Goal: Task Accomplishment & Management: Manage account settings

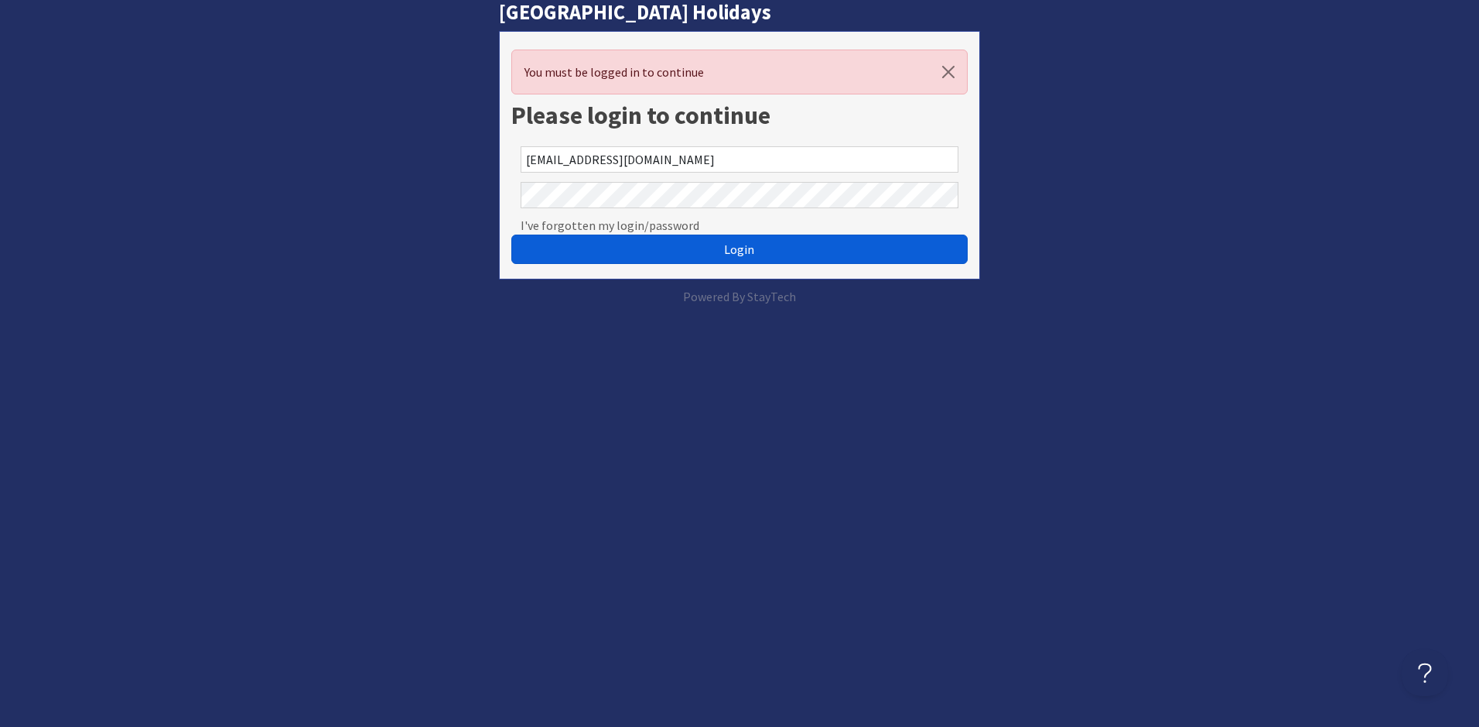
click at [700, 258] on button "Login" at bounding box center [739, 248] width 456 height 29
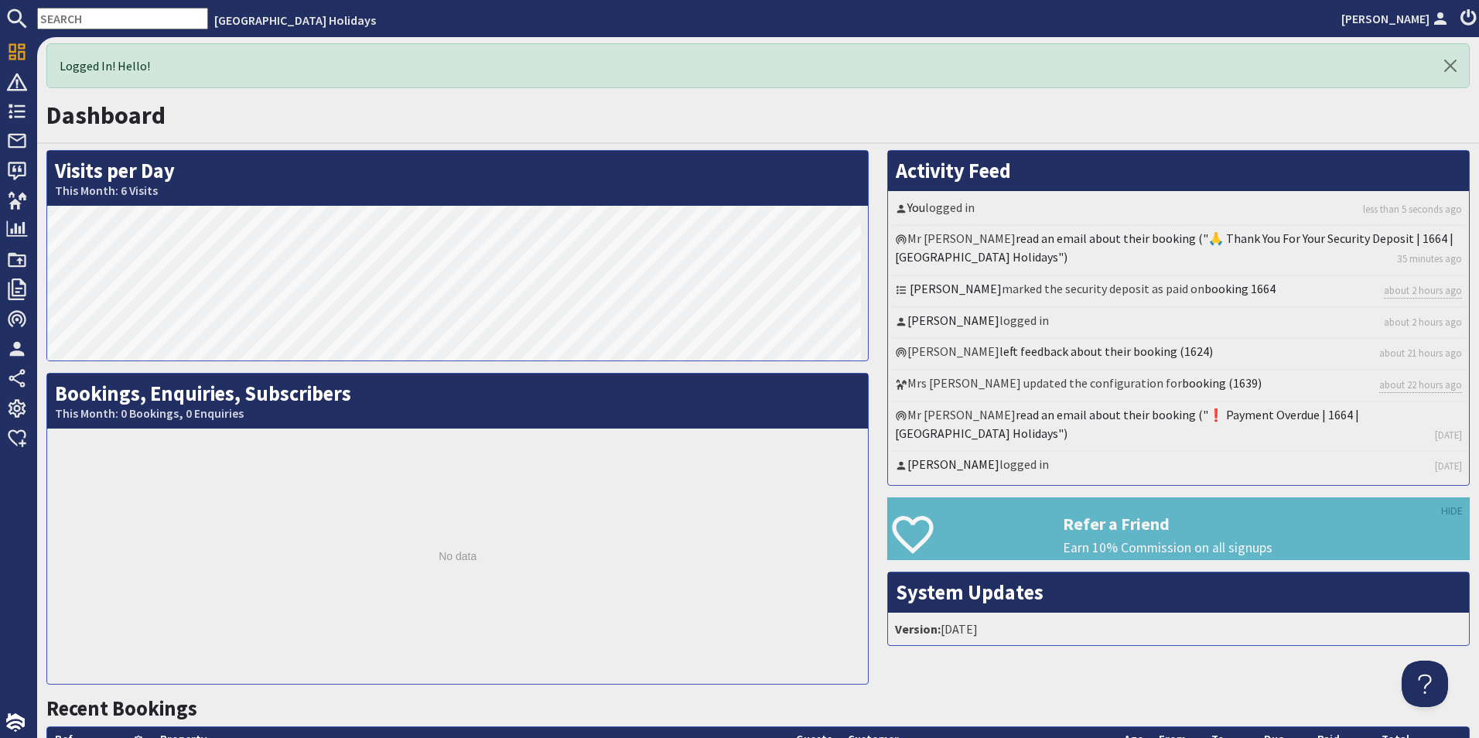
click at [134, 22] on input "text" at bounding box center [122, 19] width 171 height 22
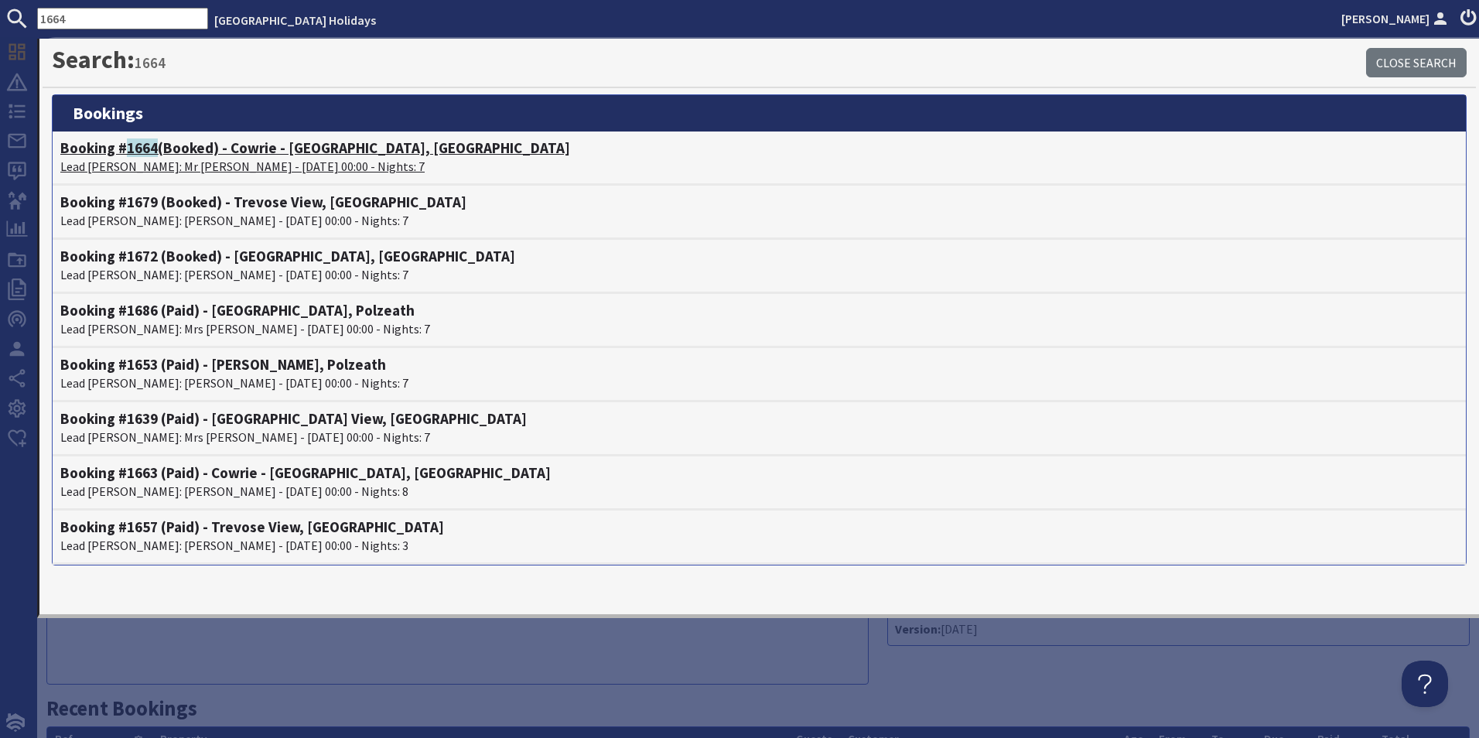
type input "1664"
click at [311, 154] on h4 "Booking # 1664 (Booked) - Cowrie - [GEOGRAPHIC_DATA], [GEOGRAPHIC_DATA]" at bounding box center [759, 148] width 1398 height 18
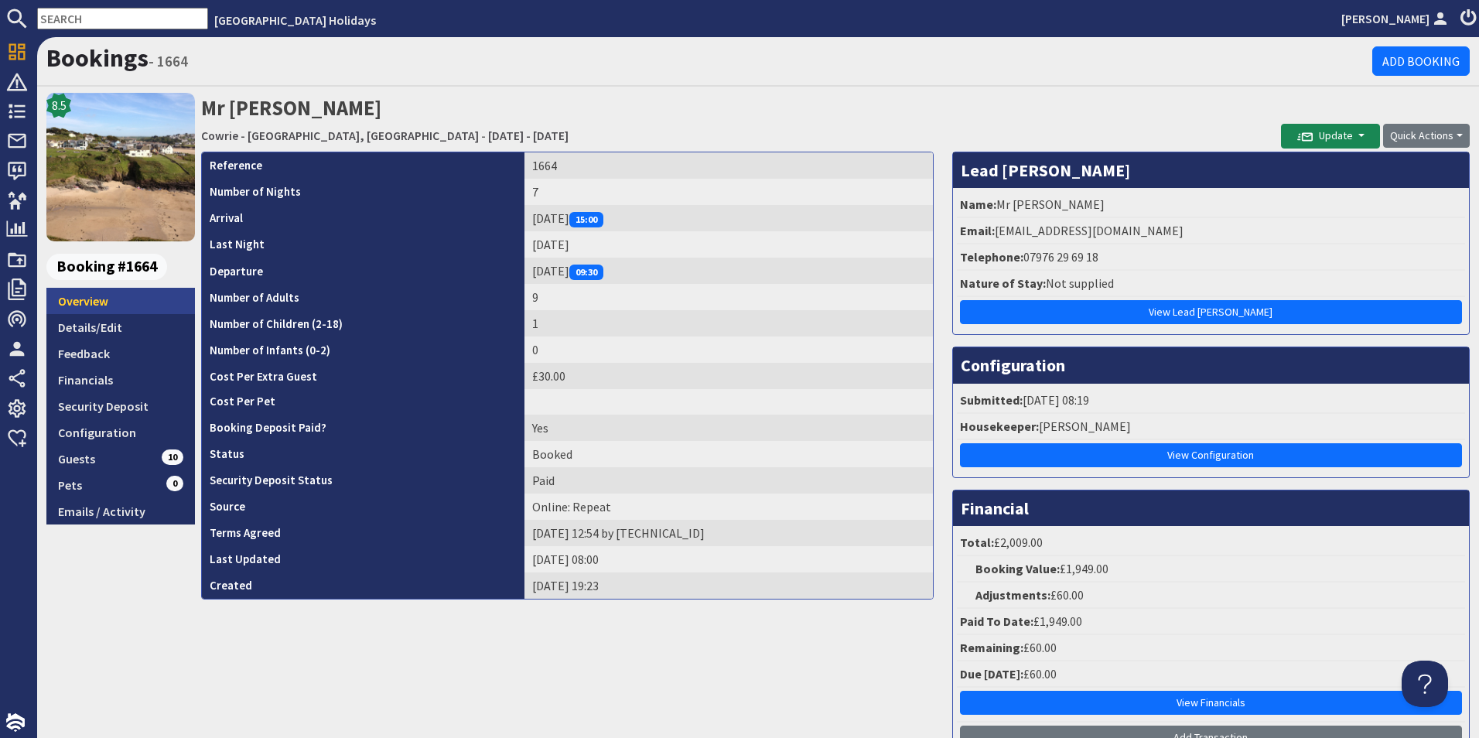
click at [84, 314] on link "Overview" at bounding box center [120, 301] width 149 height 26
click at [76, 334] on link "Details/Edit" at bounding box center [120, 327] width 149 height 26
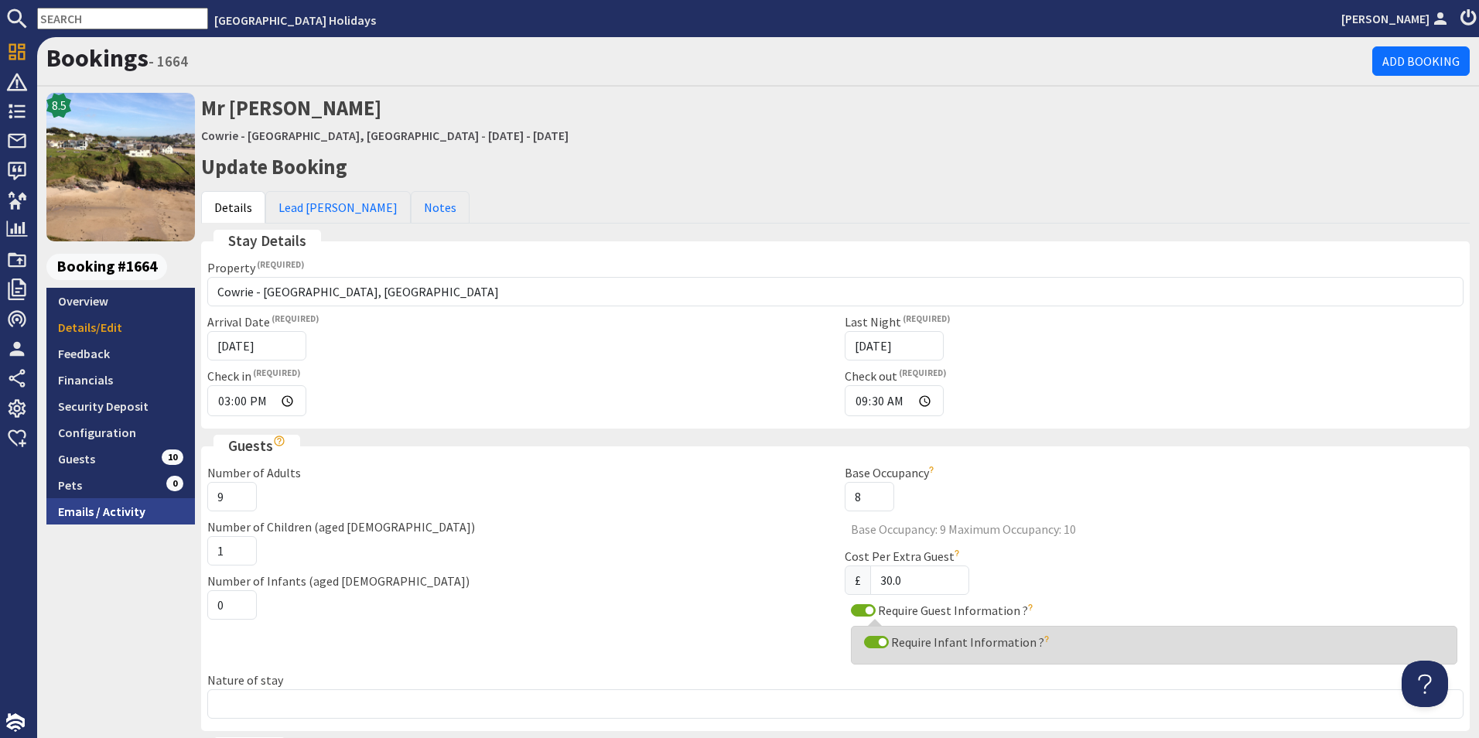
click at [77, 500] on link "Emails / Activity" at bounding box center [120, 511] width 149 height 26
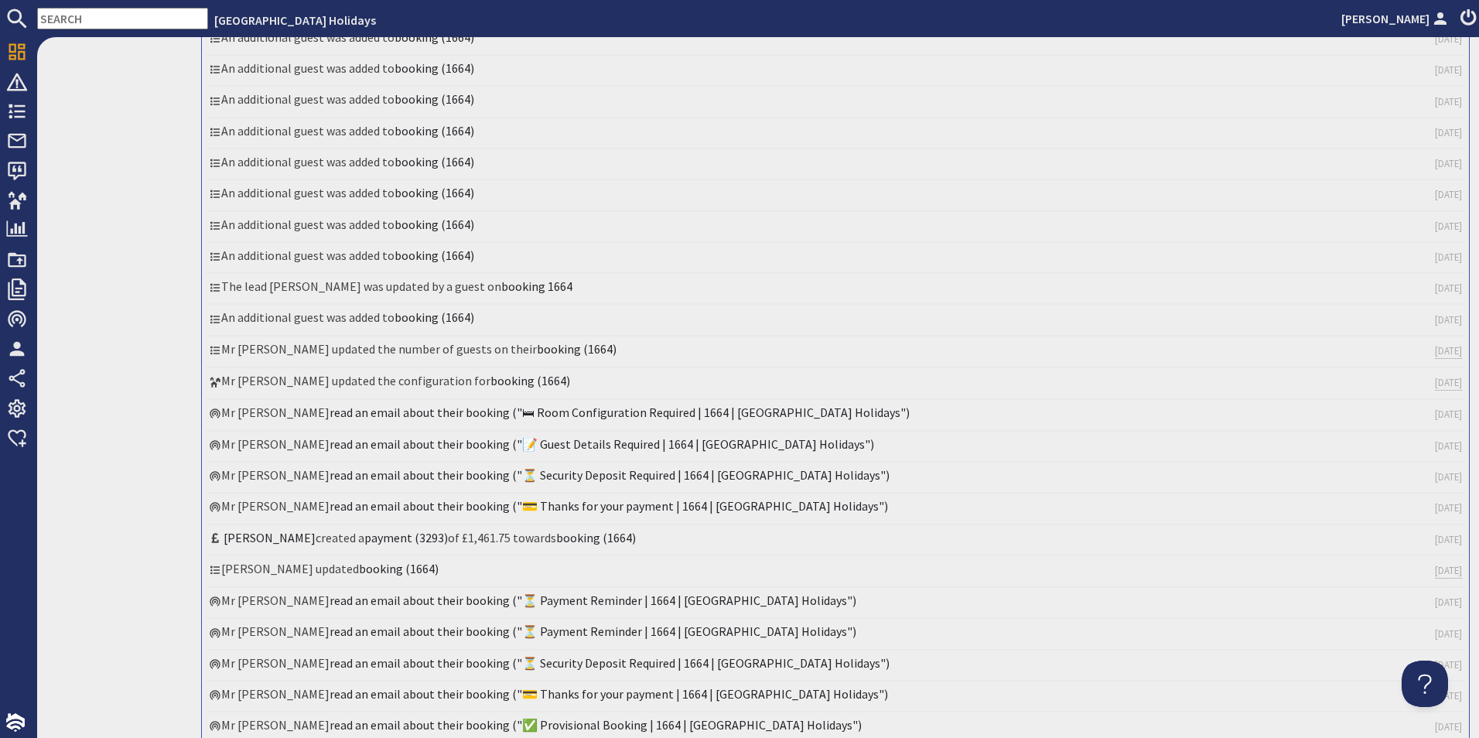
scroll to position [1625, 0]
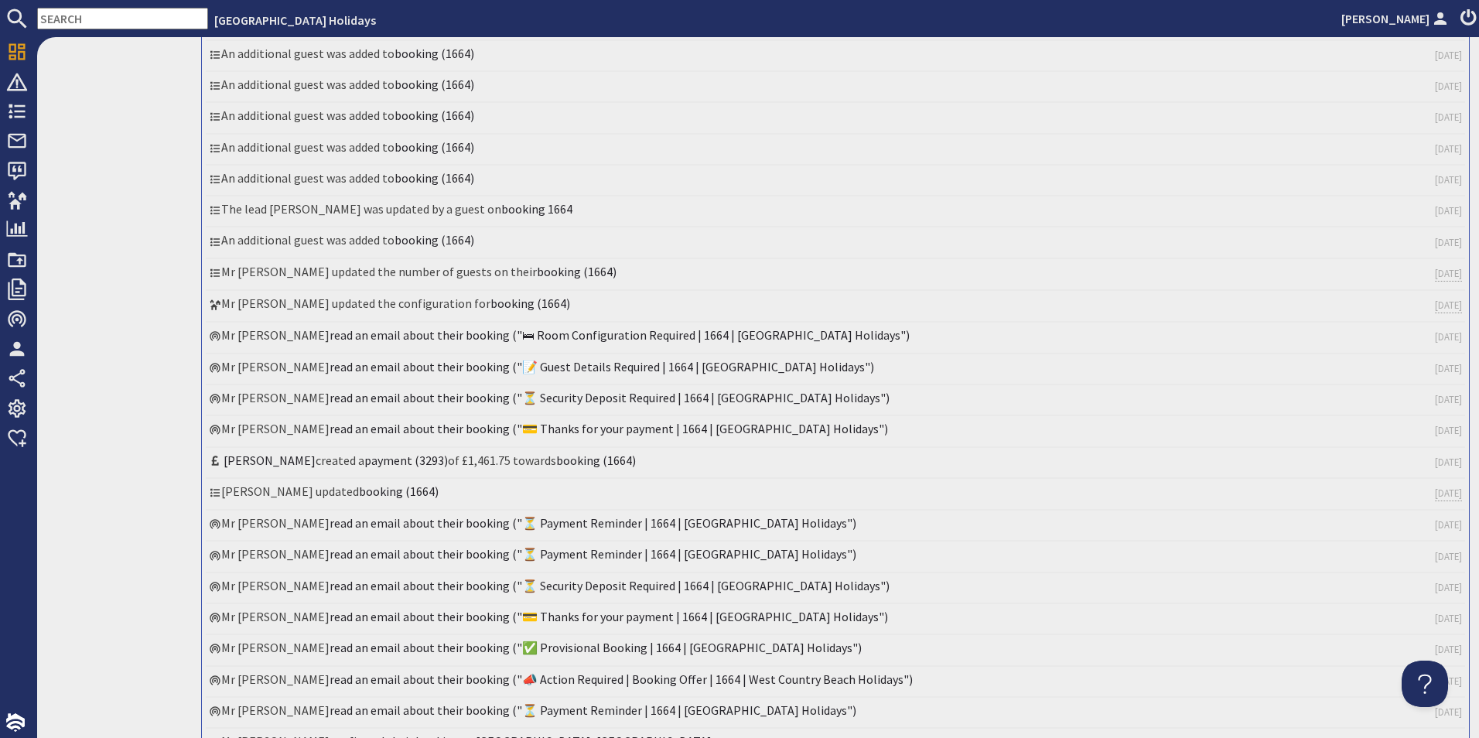
click at [261, 491] on li "[PERSON_NAME] updated booking (1664) [DATE]" at bounding box center [836, 495] width 1260 height 32
click at [216, 494] on icon at bounding box center [215, 493] width 12 height 12
click at [359, 498] on link "booking (1664)" at bounding box center [399, 491] width 80 height 15
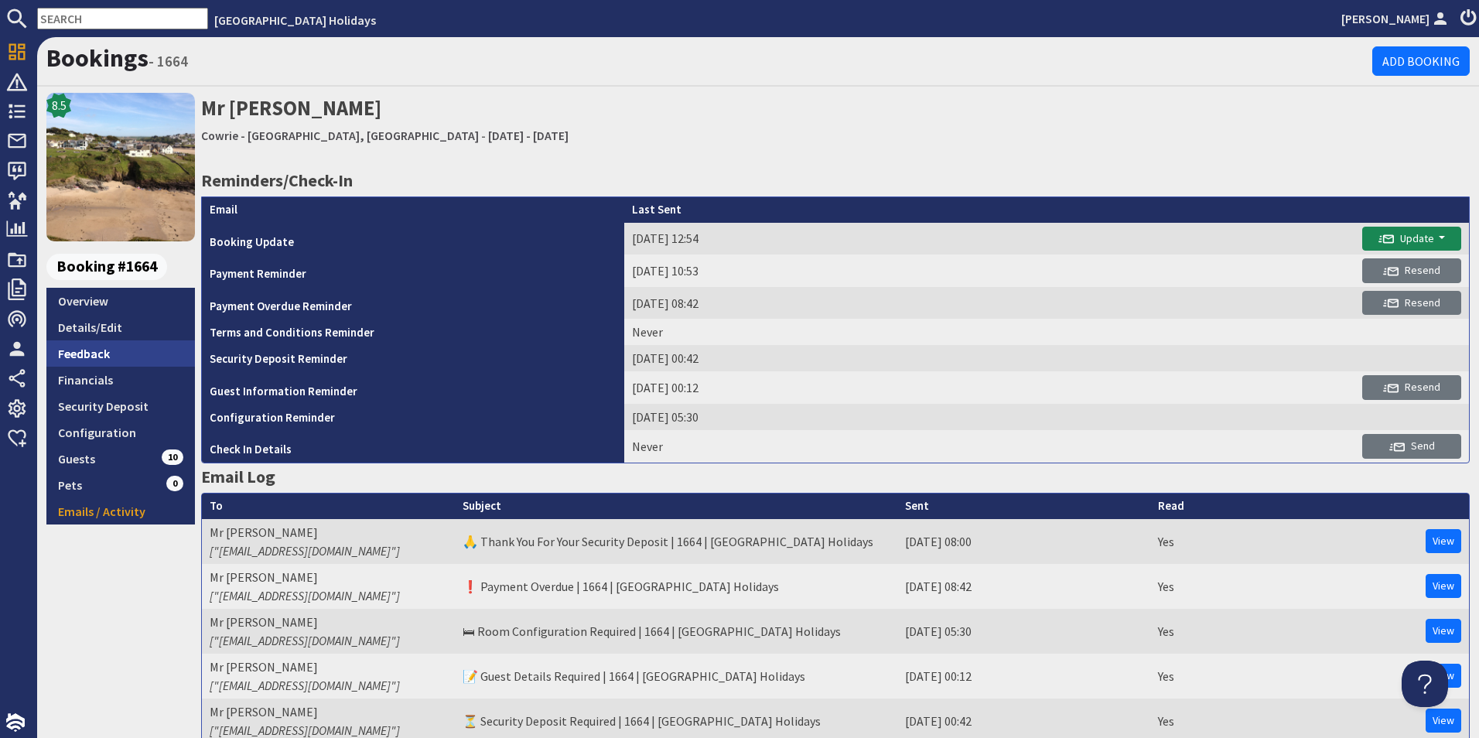
click at [103, 360] on link "Feedback" at bounding box center [120, 353] width 149 height 26
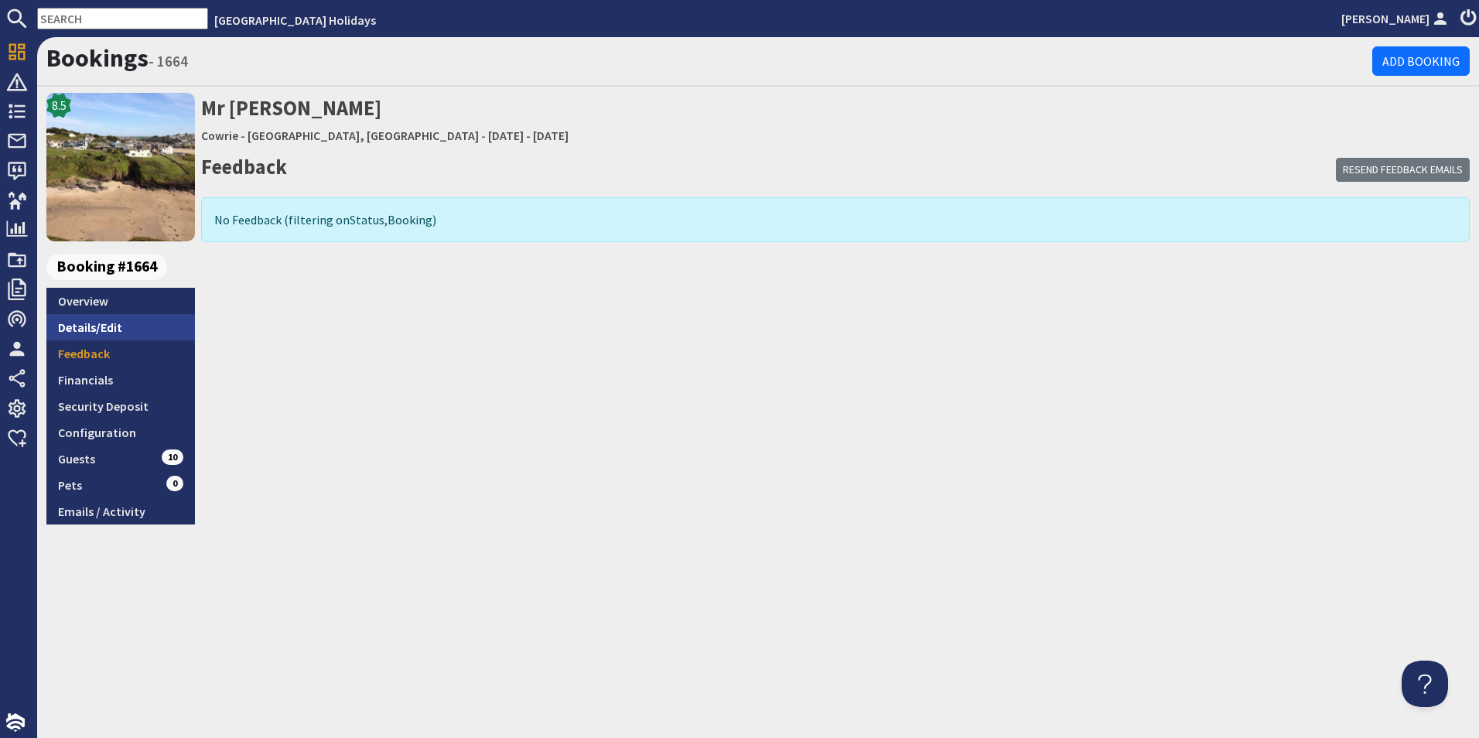
click at [108, 324] on link "Details/Edit" at bounding box center [120, 327] width 149 height 26
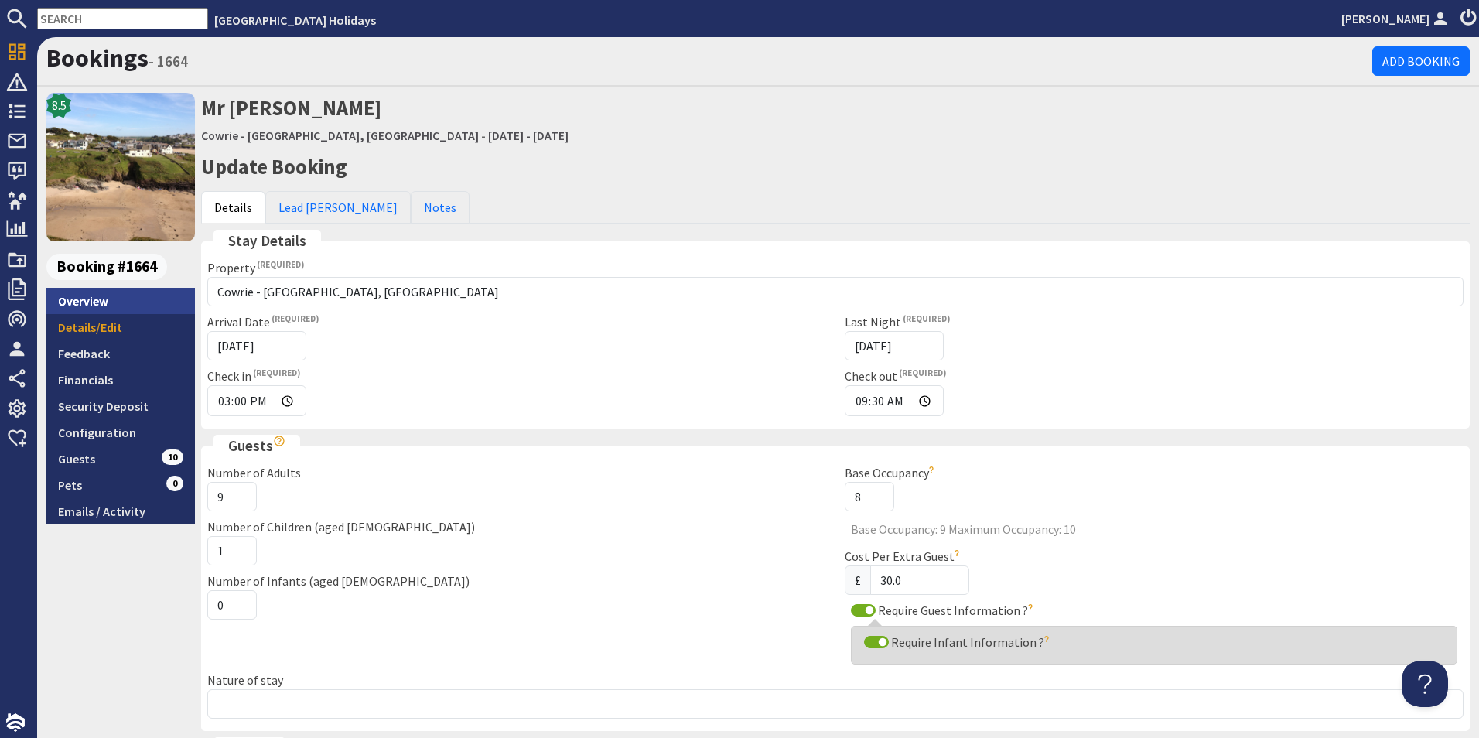
click at [128, 302] on link "Overview" at bounding box center [120, 301] width 149 height 26
